Goal: Use online tool/utility: Utilize a website feature to perform a specific function

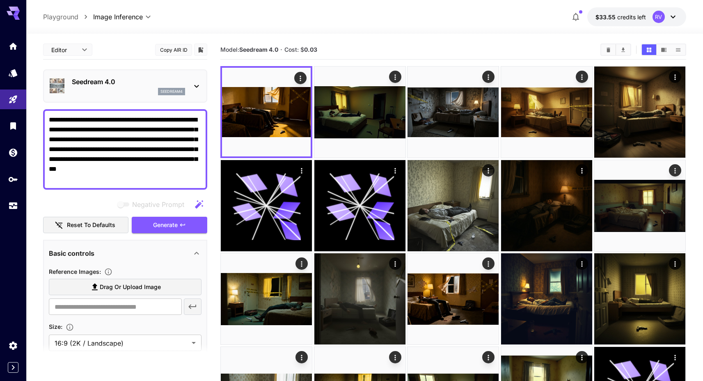
click at [107, 152] on textarea "**********" at bounding box center [125, 149] width 153 height 69
paste textarea "**********"
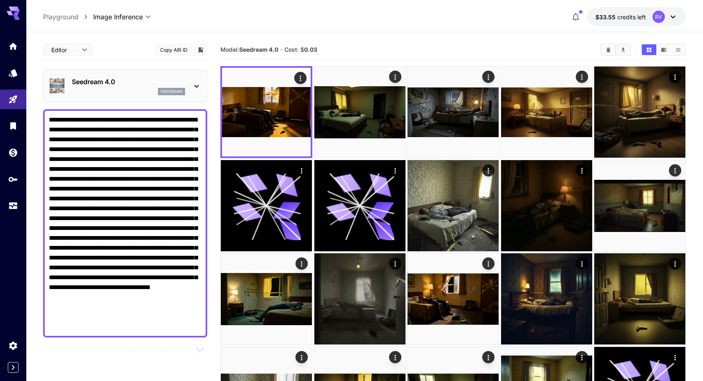
click at [50, 117] on textarea "Negative Prompt" at bounding box center [125, 223] width 153 height 217
paste textarea "**********"
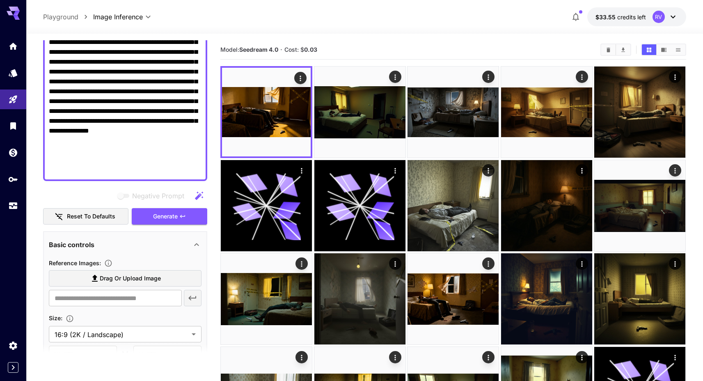
scroll to position [211, 0]
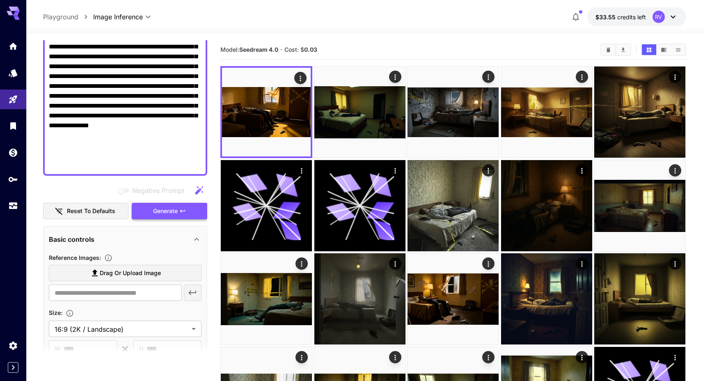
type textarea "**********"
click at [164, 216] on span "Generate" at bounding box center [165, 211] width 25 height 10
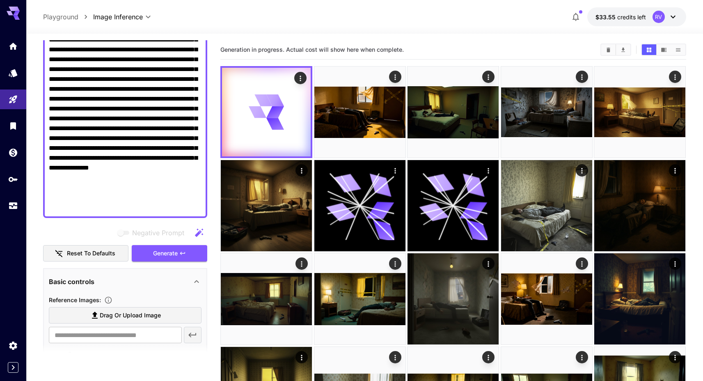
scroll to position [0, 0]
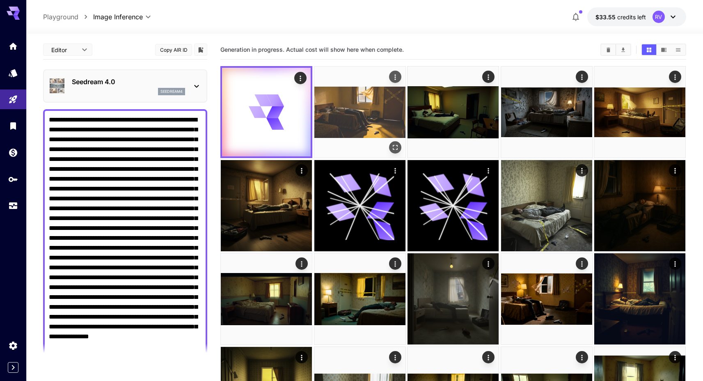
click at [375, 96] on img at bounding box center [360, 112] width 91 height 91
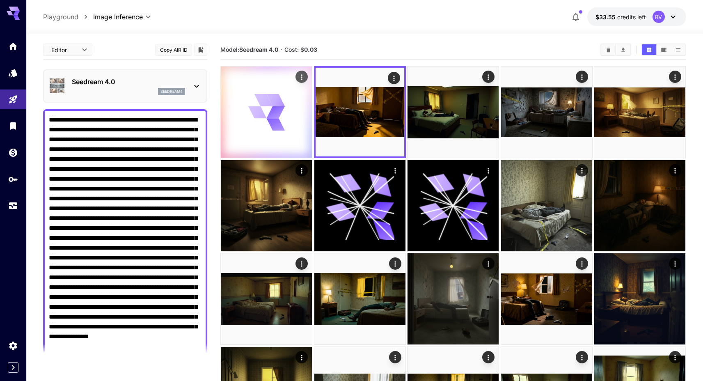
click at [282, 106] on icon at bounding box center [275, 112] width 21 height 16
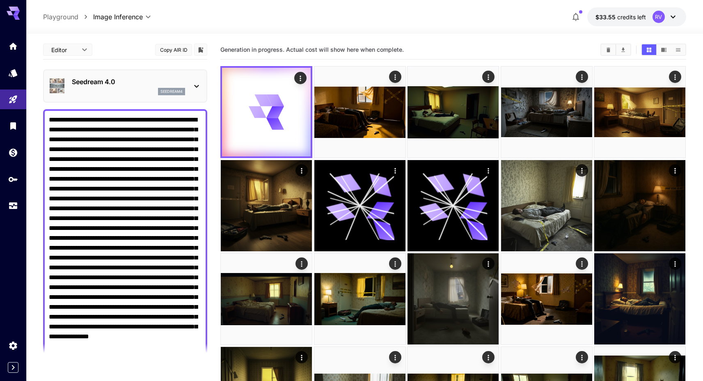
click at [113, 88] on div "seedream4" at bounding box center [128, 91] width 113 height 7
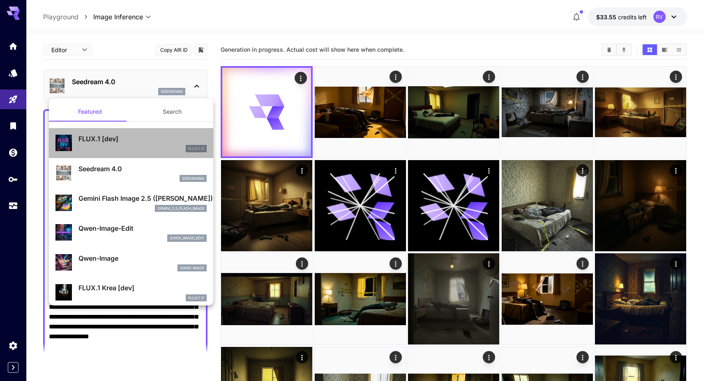
click at [140, 147] on div "FLUX.1 D" at bounding box center [142, 148] width 128 height 7
type input "**********"
type input "****"
type input "***"
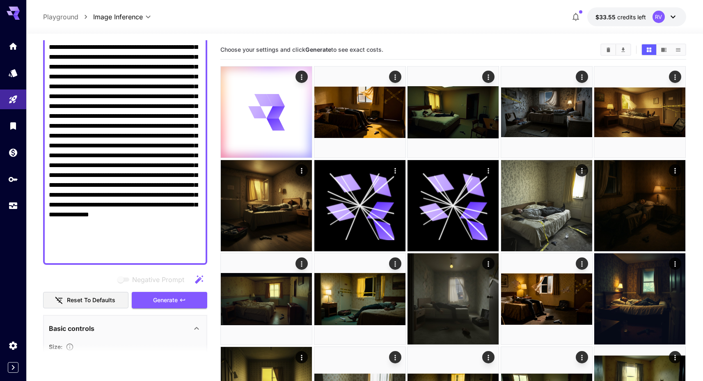
scroll to position [207, 0]
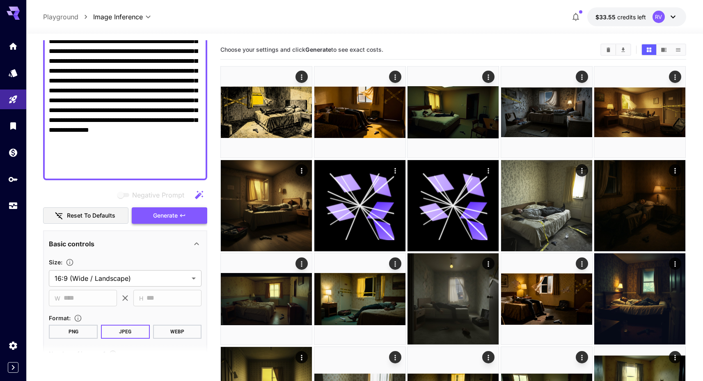
click at [175, 220] on span "Generate" at bounding box center [165, 216] width 25 height 10
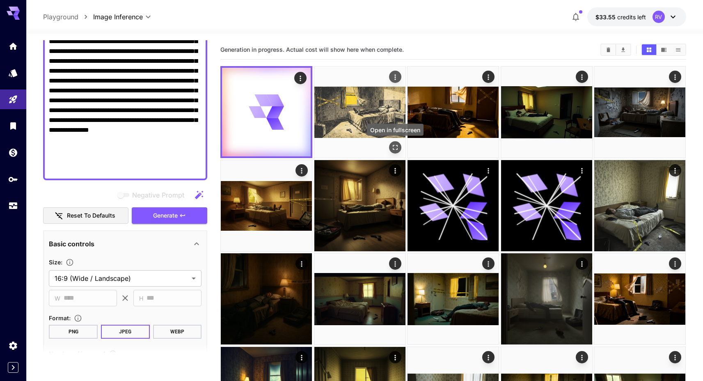
click at [398, 147] on icon "Open in fullscreen" at bounding box center [395, 147] width 8 height 8
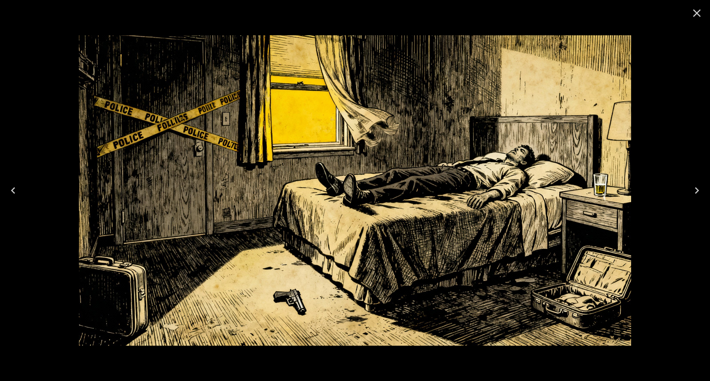
click at [695, 11] on icon "Close" at bounding box center [697, 13] width 8 height 8
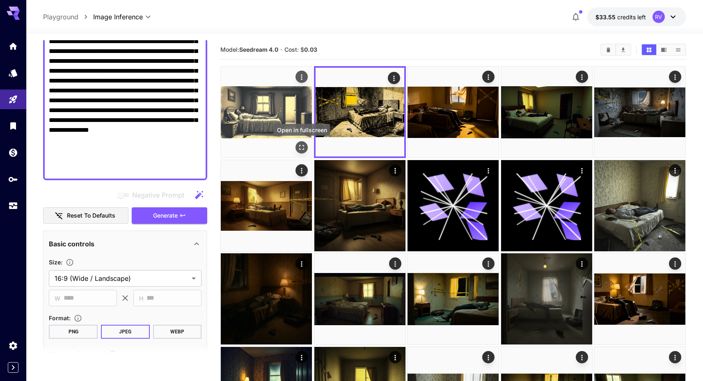
click at [301, 149] on icon "Open in fullscreen" at bounding box center [302, 147] width 8 height 8
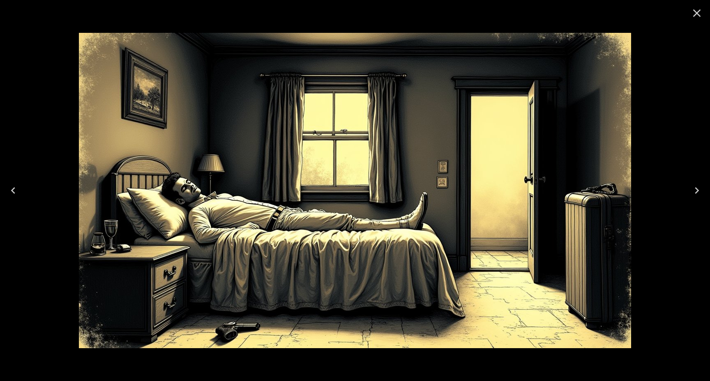
click at [696, 15] on icon "Close" at bounding box center [696, 13] width 13 height 13
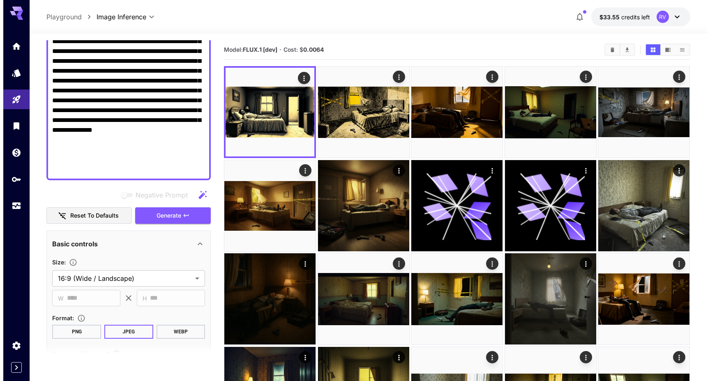
scroll to position [23, 0]
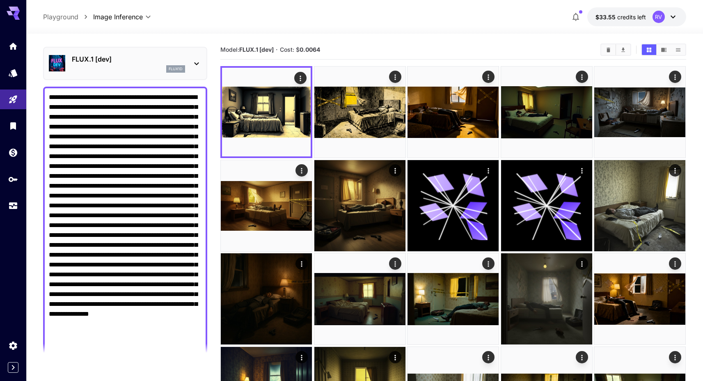
click at [140, 67] on div "flux1d" at bounding box center [128, 68] width 113 height 7
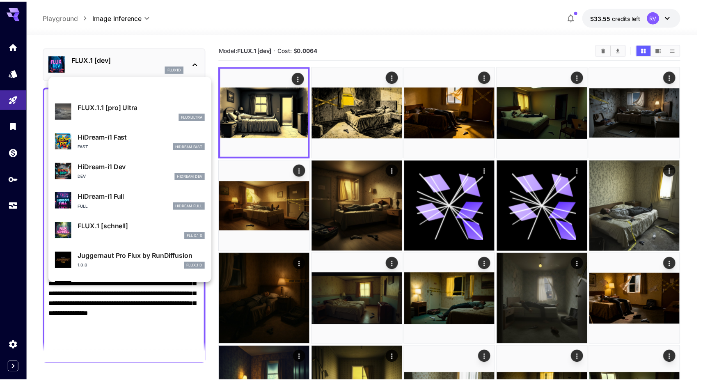
scroll to position [664, 0]
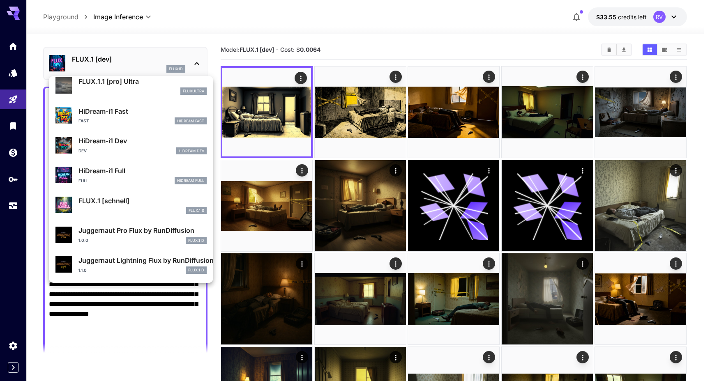
click at [133, 176] on div "HiDream-i1 Full Full HiDream Full" at bounding box center [142, 175] width 128 height 18
type input "**"
type input "***"
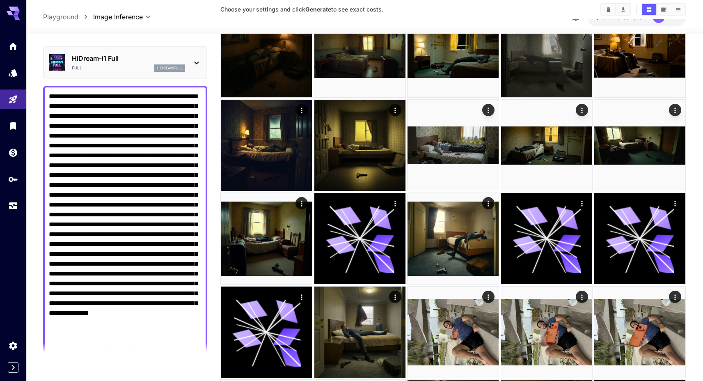
scroll to position [226, 0]
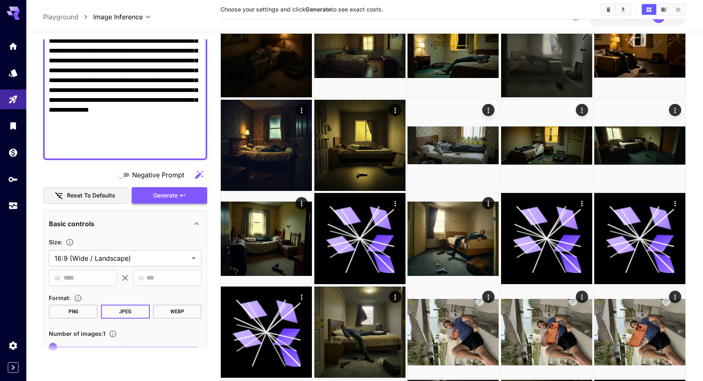
click at [159, 192] on span "Generate" at bounding box center [165, 196] width 25 height 10
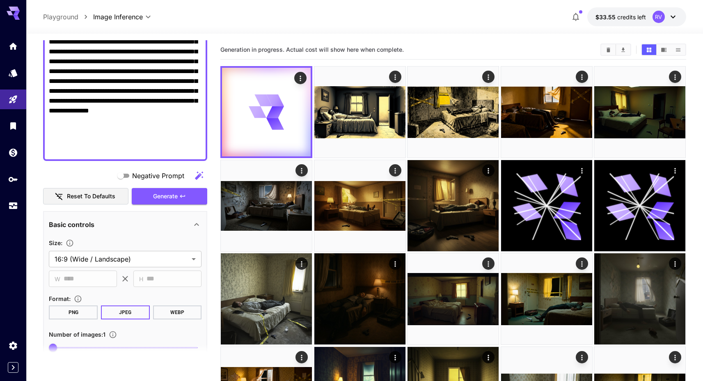
scroll to position [0, 0]
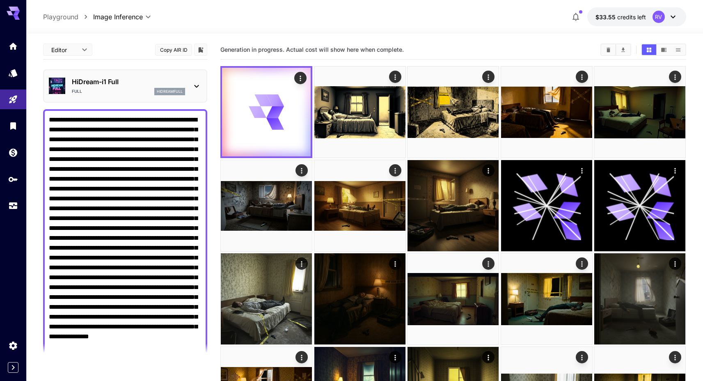
click at [163, 96] on div "HiDream-i1 Full Full hidreamfull" at bounding box center [125, 85] width 153 height 25
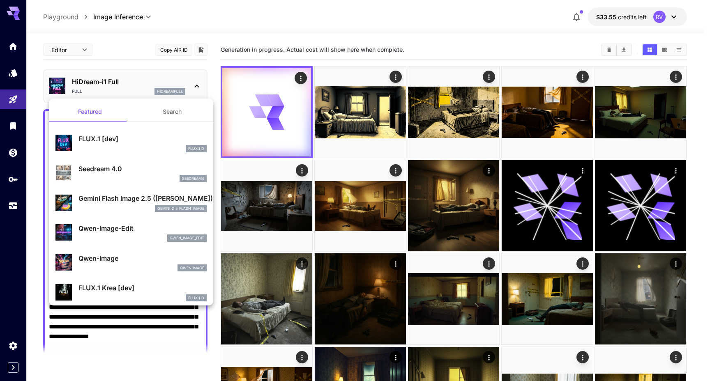
click at [166, 108] on button "Search" at bounding box center [172, 112] width 82 height 20
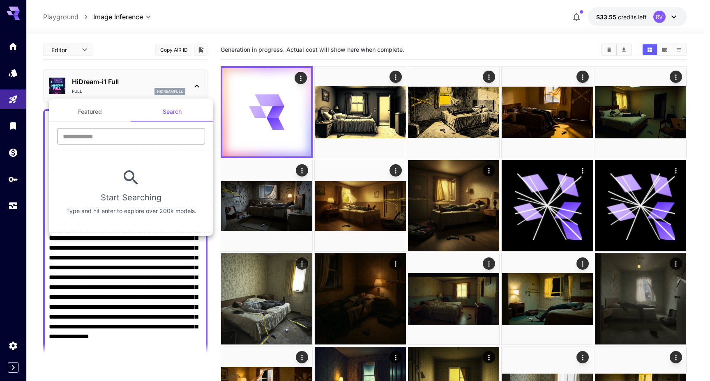
click at [113, 131] on input "text" at bounding box center [131, 136] width 148 height 16
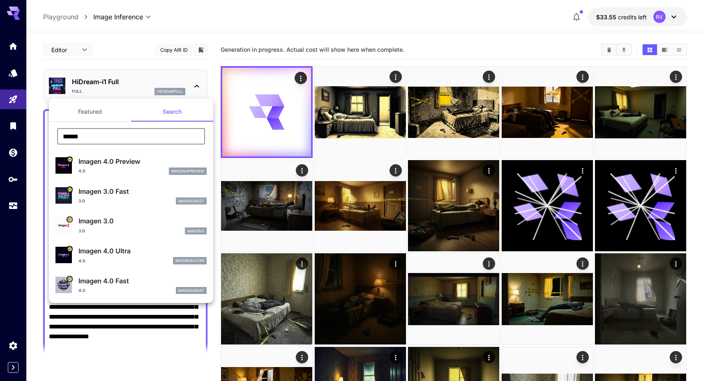
type input "******"
click at [125, 230] on div "3.0 imagen3" at bounding box center [142, 230] width 128 height 7
type input "**********"
type input "****"
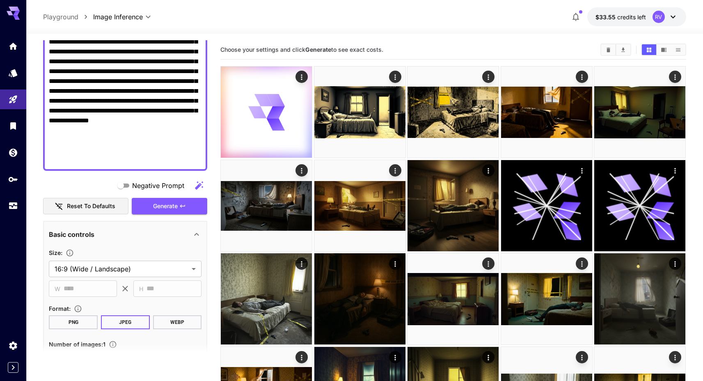
scroll to position [258, 0]
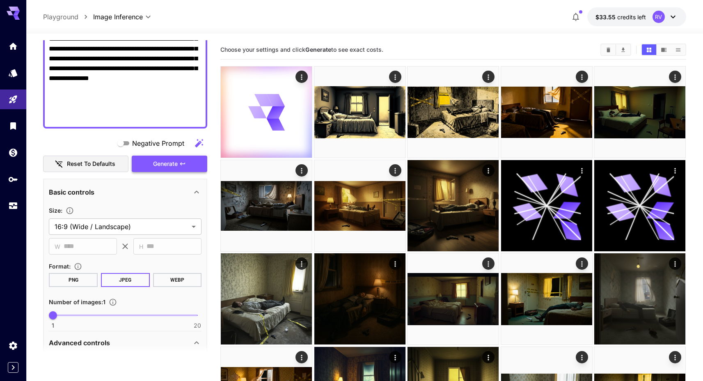
click at [172, 170] on button "Generate" at bounding box center [170, 164] width 76 height 17
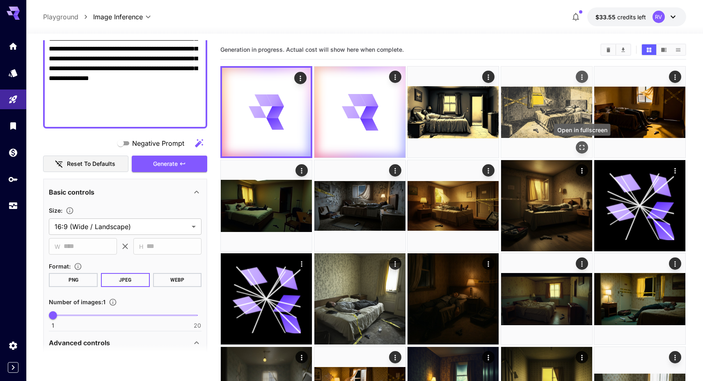
click at [583, 145] on icon "Open in fullscreen" at bounding box center [582, 147] width 8 height 8
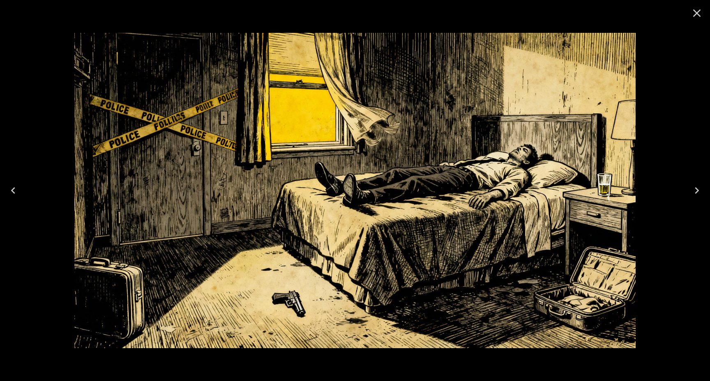
click at [698, 13] on icon "Close" at bounding box center [696, 13] width 13 height 13
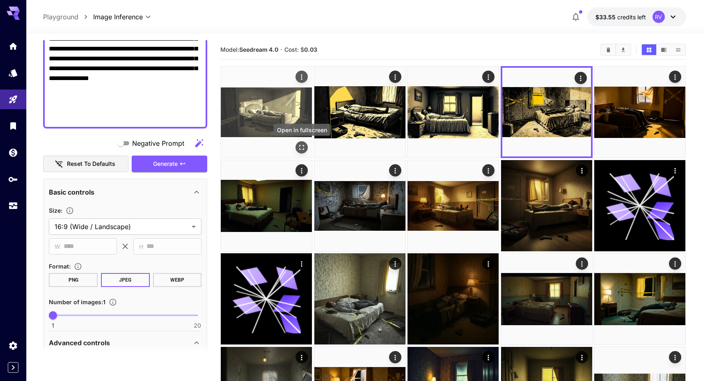
click at [304, 149] on icon "Open in fullscreen" at bounding box center [302, 147] width 5 height 5
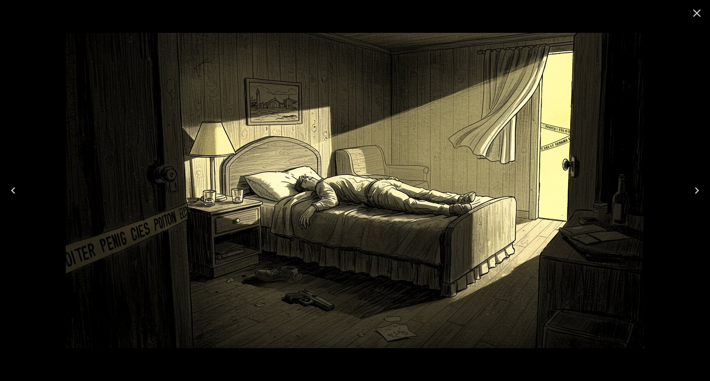
click at [693, 16] on icon "Close" at bounding box center [697, 13] width 8 height 8
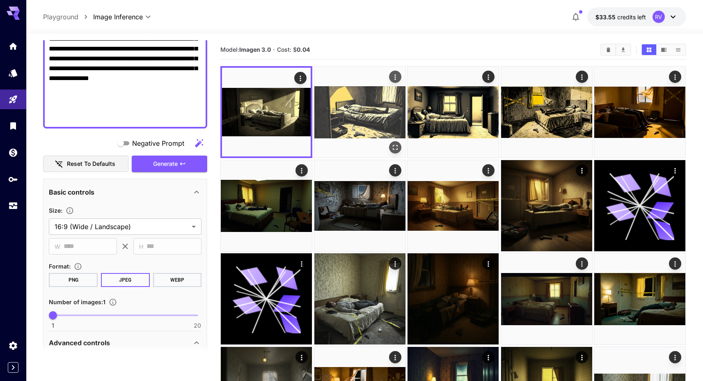
click at [376, 116] on img at bounding box center [360, 112] width 91 height 91
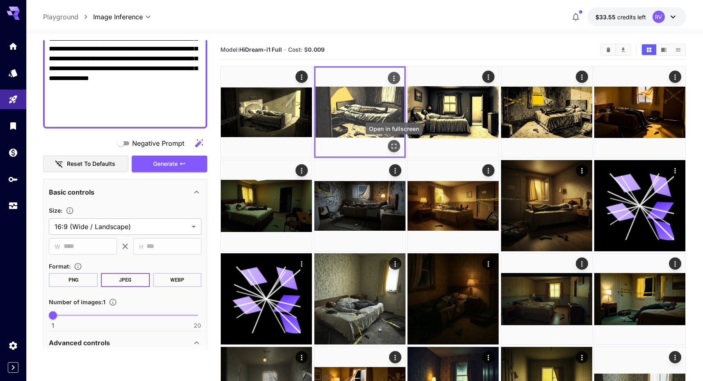
click at [393, 146] on icon "Open in fullscreen" at bounding box center [394, 146] width 8 height 8
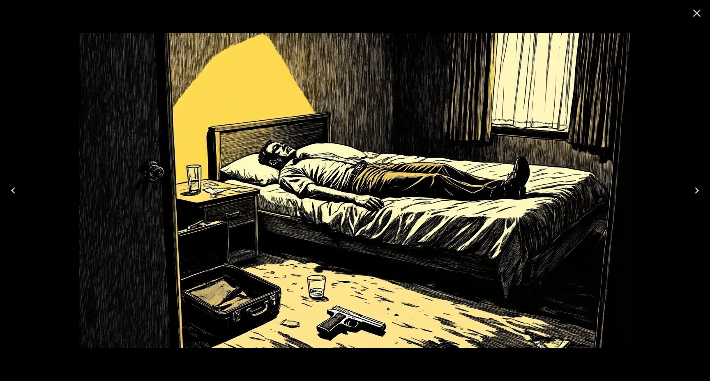
click at [691, 13] on icon "Close" at bounding box center [696, 13] width 13 height 13
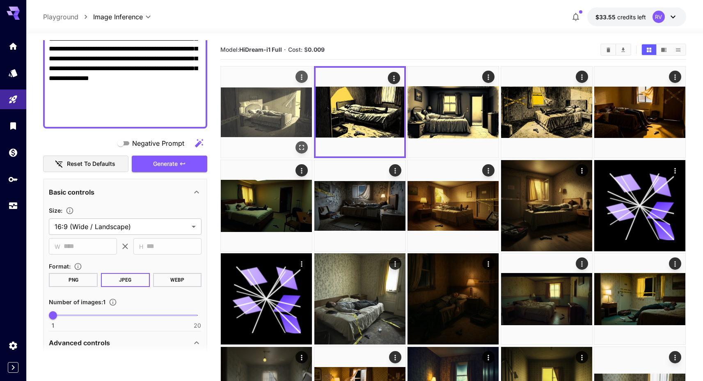
click at [292, 107] on img at bounding box center [266, 112] width 91 height 91
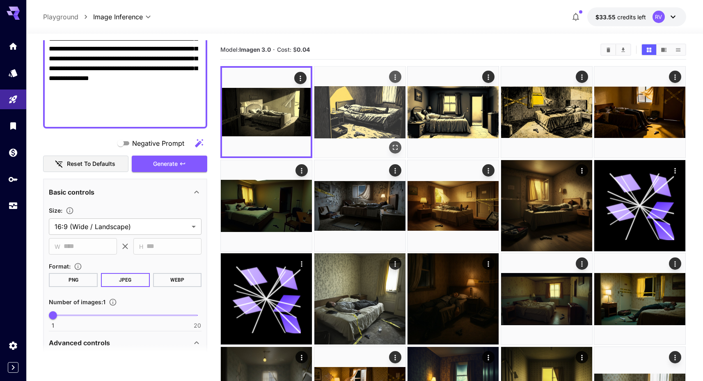
click at [347, 110] on img at bounding box center [360, 112] width 91 height 91
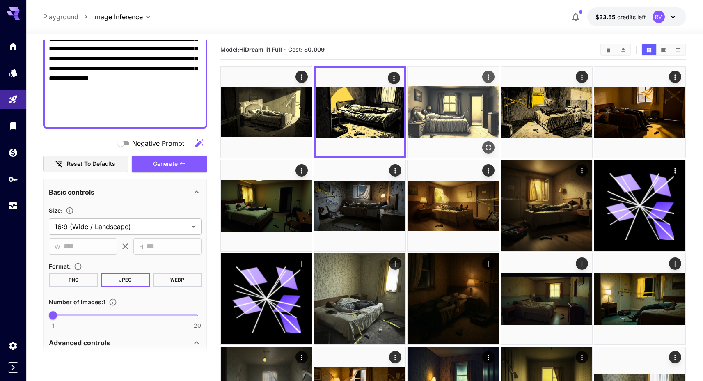
click at [429, 122] on img at bounding box center [453, 112] width 91 height 91
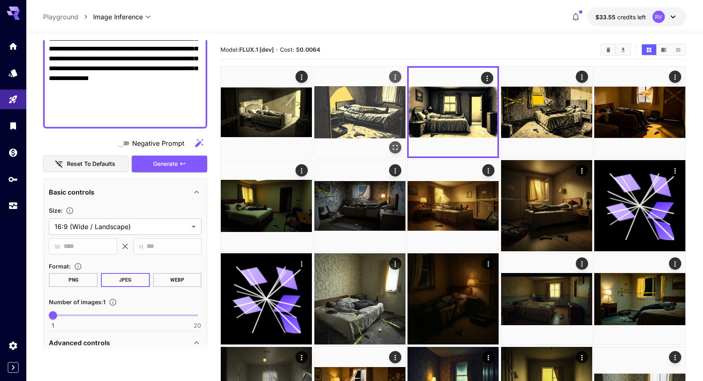
drag, startPoint x: 378, startPoint y: 121, endPoint x: 372, endPoint y: 122, distance: 5.4
click at [378, 121] on img at bounding box center [360, 112] width 91 height 91
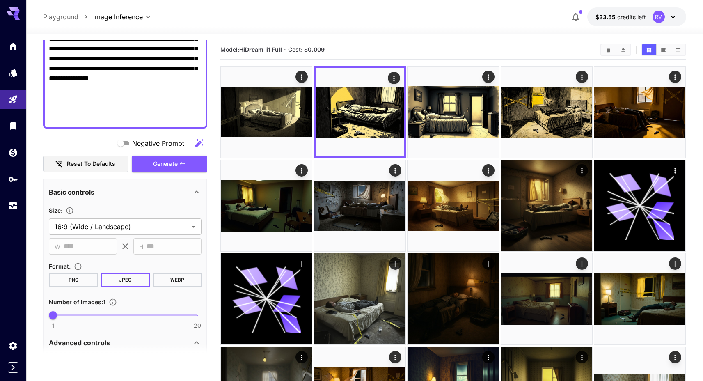
scroll to position [0, 0]
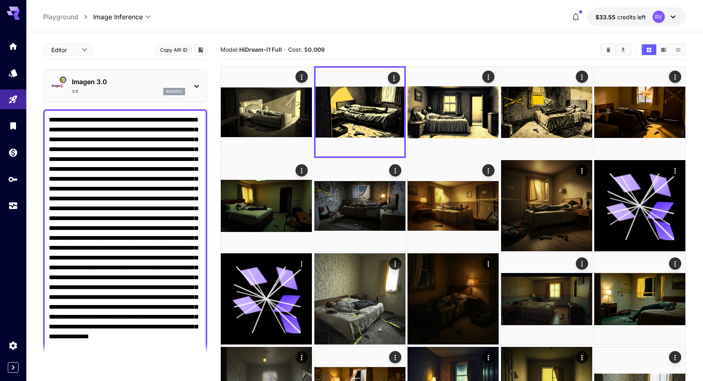
click at [146, 86] on p "Imagen 3.0" at bounding box center [128, 82] width 113 height 10
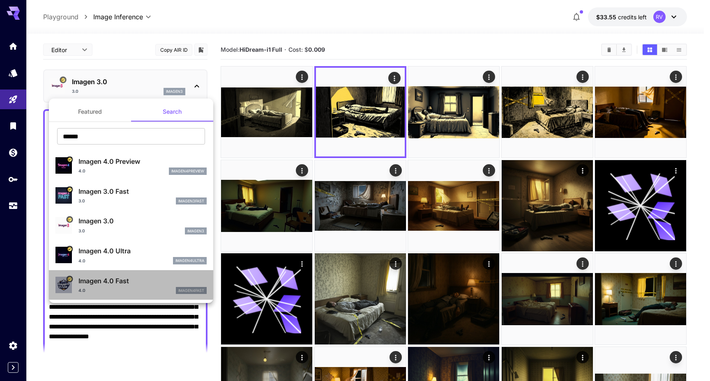
click at [132, 273] on div "Imagen 4.0 Fast 4.0 imagen4fast" at bounding box center [130, 285] width 151 height 25
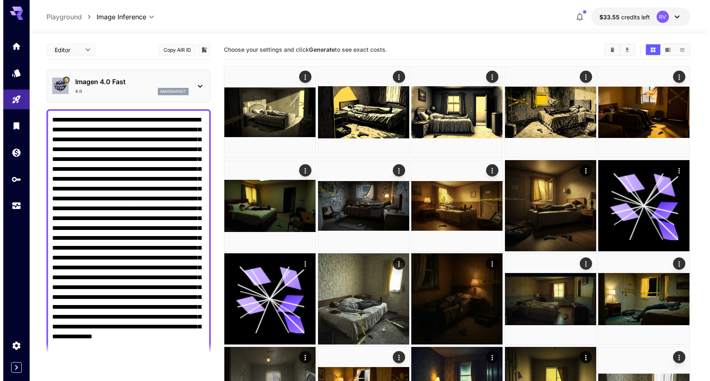
scroll to position [184, 0]
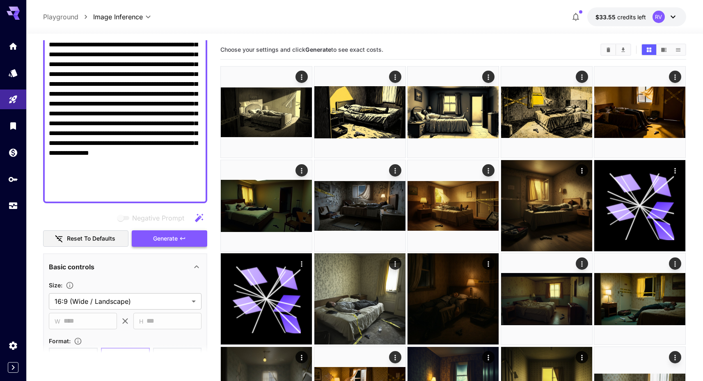
click at [172, 242] on span "Generate" at bounding box center [165, 239] width 25 height 10
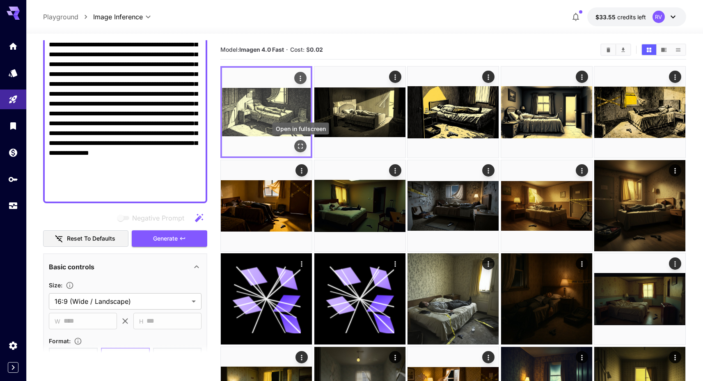
click at [297, 147] on icon "Open in fullscreen" at bounding box center [301, 146] width 8 height 8
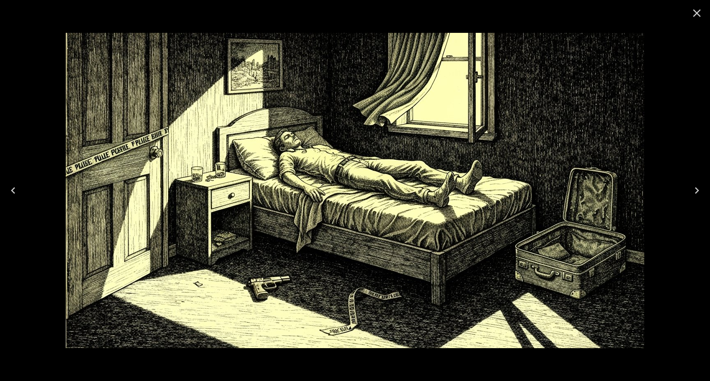
scroll to position [184, 0]
click at [696, 9] on icon "Close" at bounding box center [696, 13] width 13 height 13
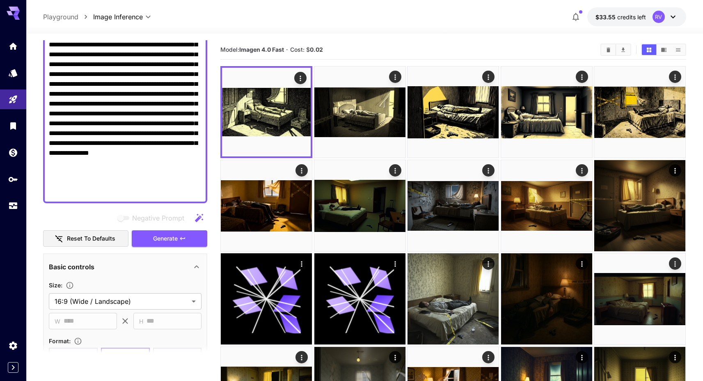
scroll to position [0, 0]
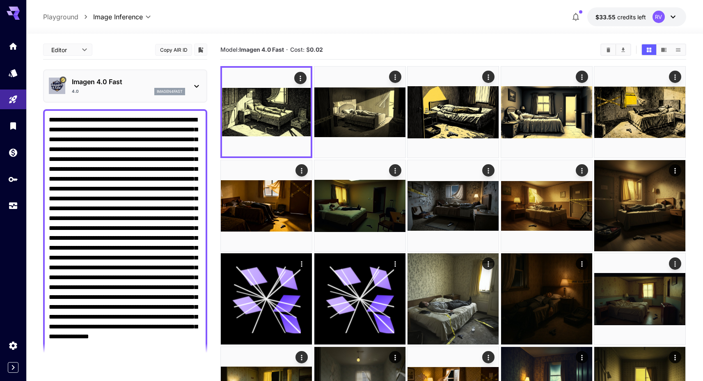
click at [127, 84] on p "Imagen 4.0 Fast" at bounding box center [128, 82] width 113 height 10
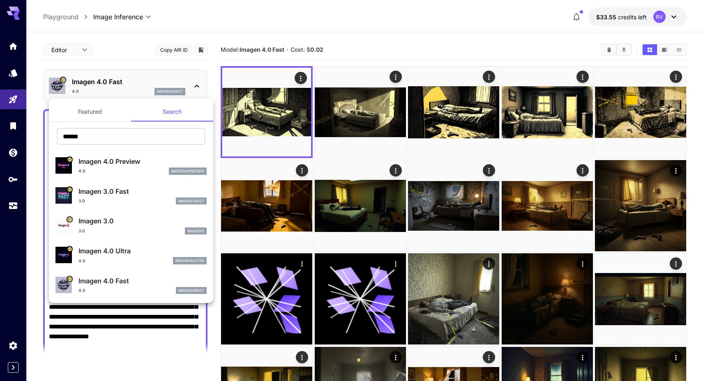
click at [118, 159] on p "Imagen 4.0 Preview" at bounding box center [142, 161] width 128 height 10
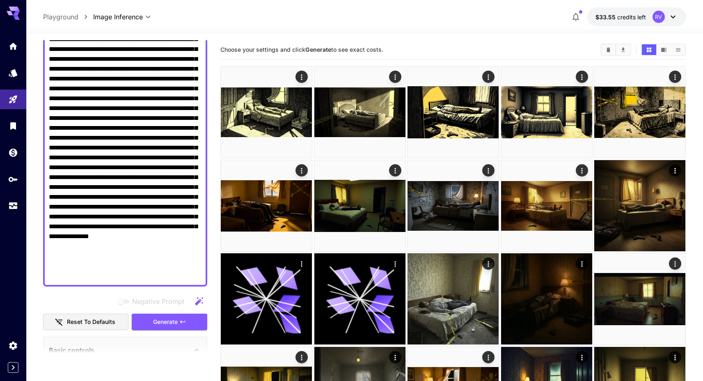
scroll to position [142, 0]
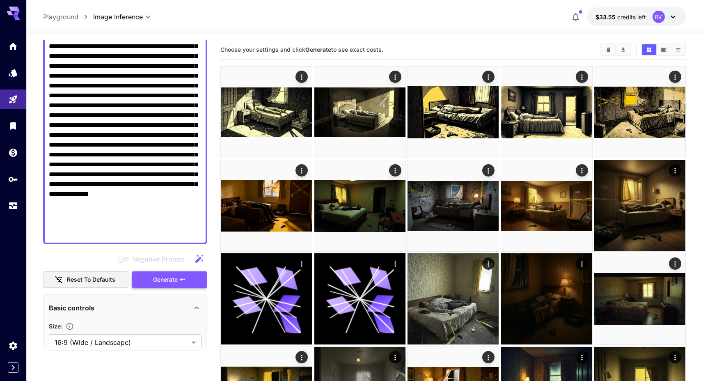
click at [160, 277] on span "Generate" at bounding box center [165, 280] width 25 height 10
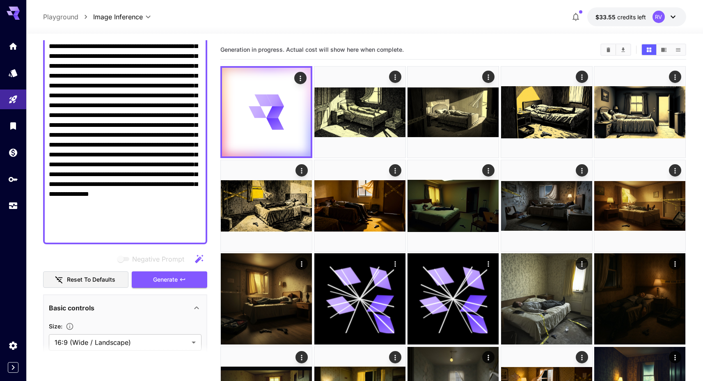
scroll to position [0, 0]
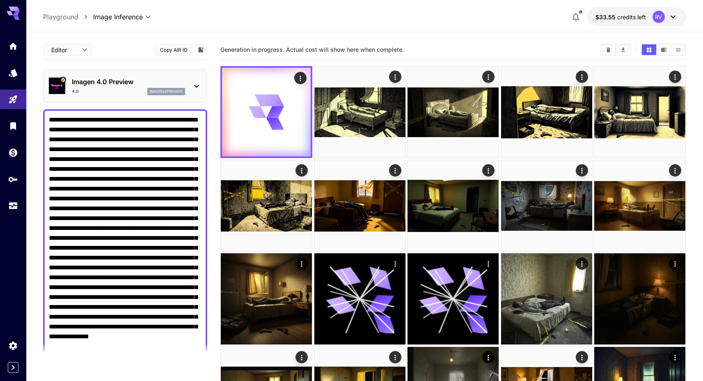
click at [171, 84] on p "Imagen 4.0 Preview" at bounding box center [128, 82] width 113 height 10
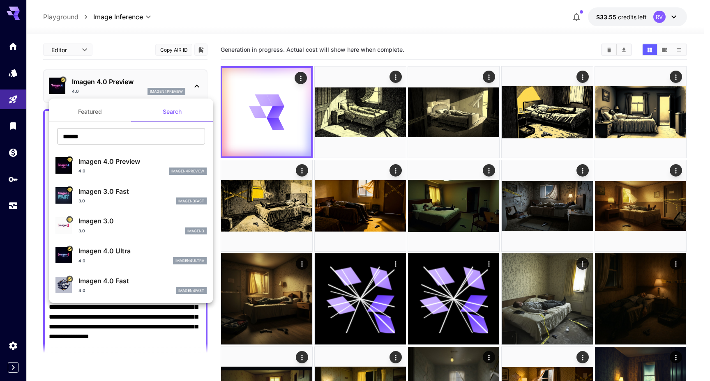
click at [378, 113] on div at bounding box center [355, 190] width 710 height 381
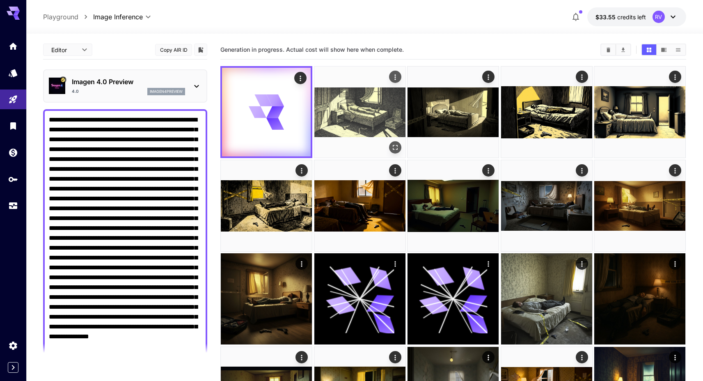
click at [362, 116] on img at bounding box center [360, 112] width 91 height 91
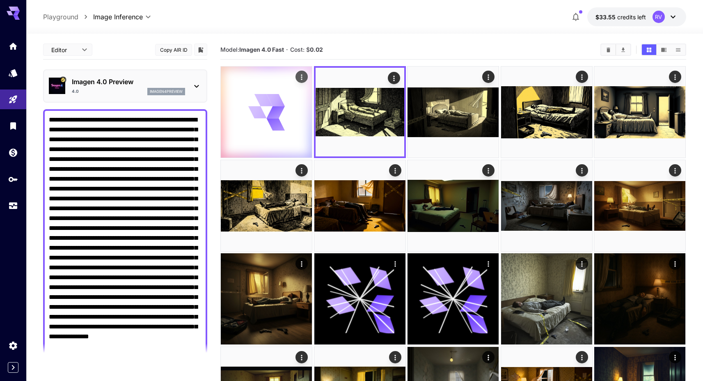
click at [246, 81] on div at bounding box center [266, 112] width 91 height 91
